Goal: Check status: Check status

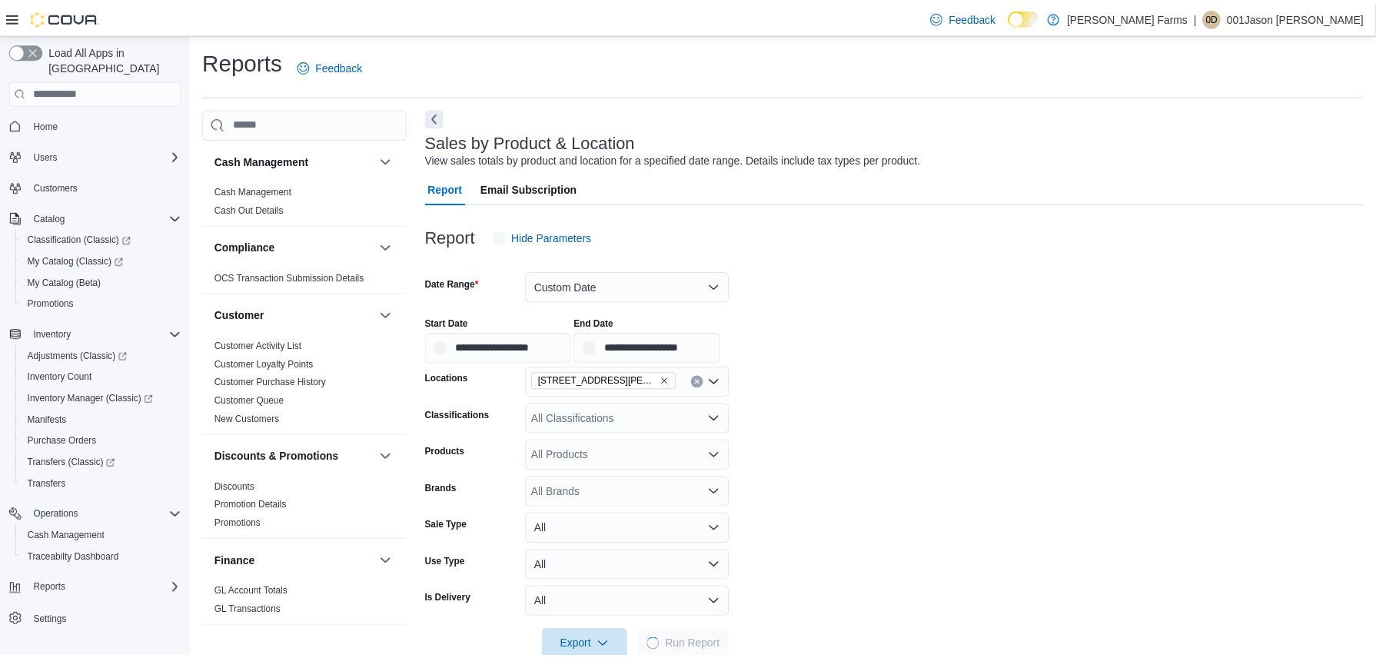
scroll to position [35, 0]
